Goal: Task Accomplishment & Management: Manage account settings

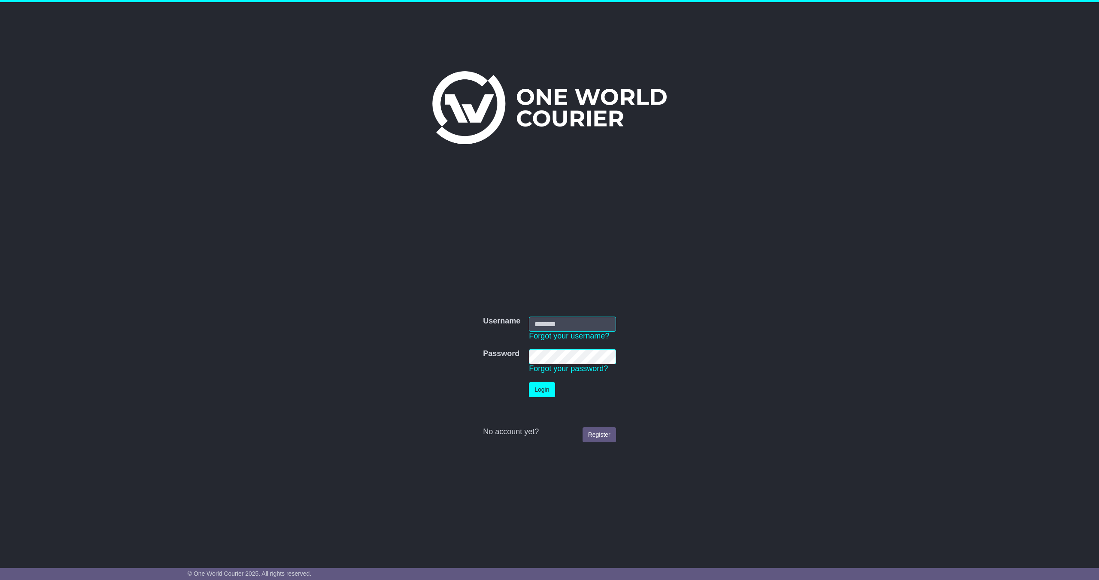
type input "**********"
click at [541, 393] on button "Login" at bounding box center [542, 389] width 26 height 15
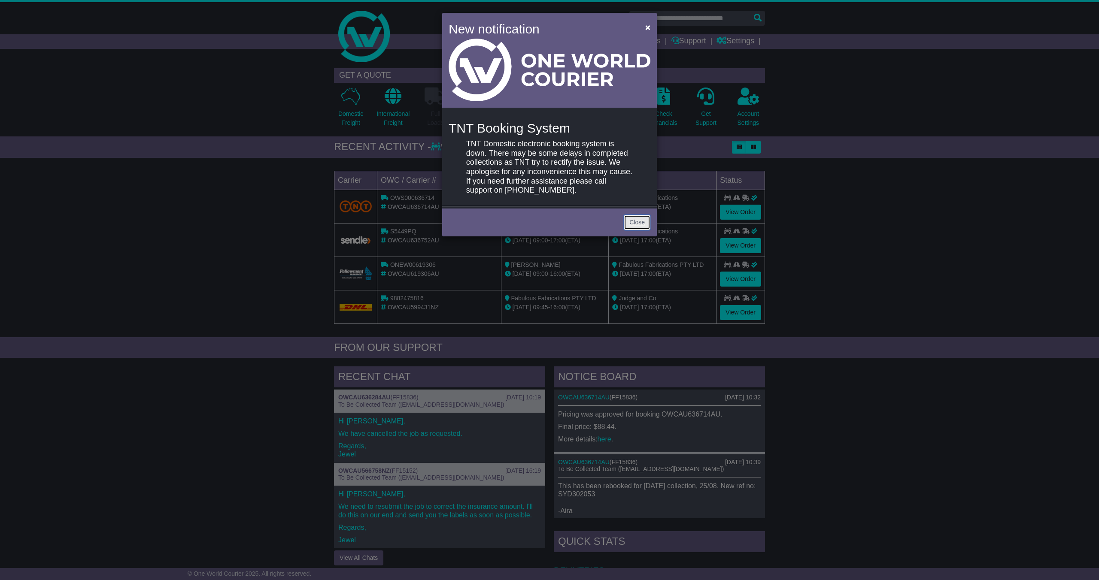
click at [641, 218] on link "Close" at bounding box center [637, 222] width 27 height 15
